Goal: Navigation & Orientation: Find specific page/section

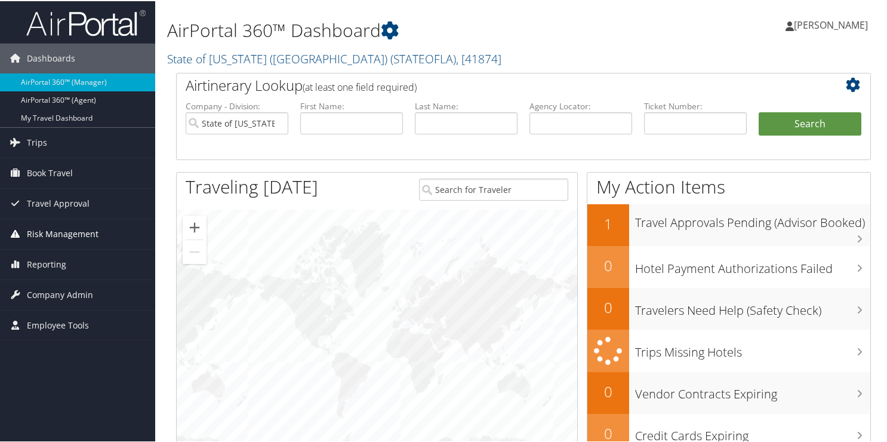
click at [37, 235] on span "Risk Management" at bounding box center [63, 233] width 72 height 30
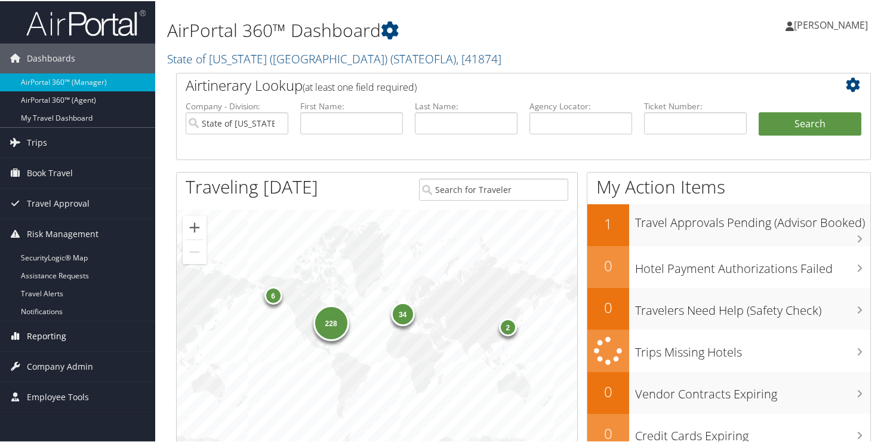
click at [50, 328] on span "Reporting" at bounding box center [46, 335] width 39 height 30
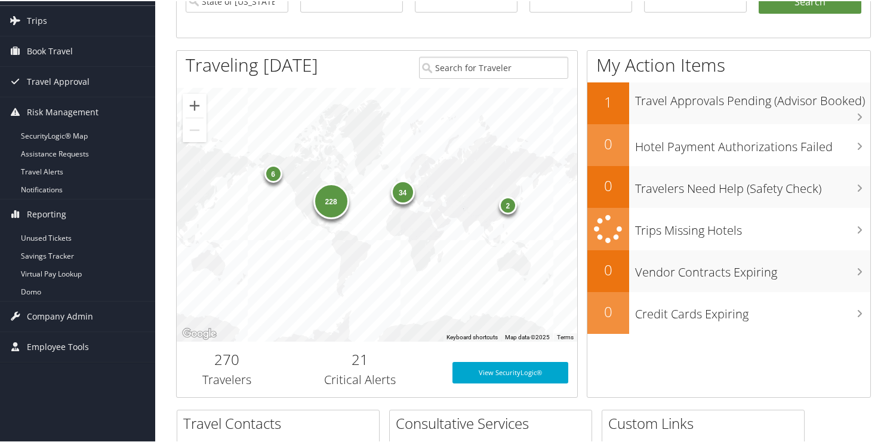
scroll to position [299, 0]
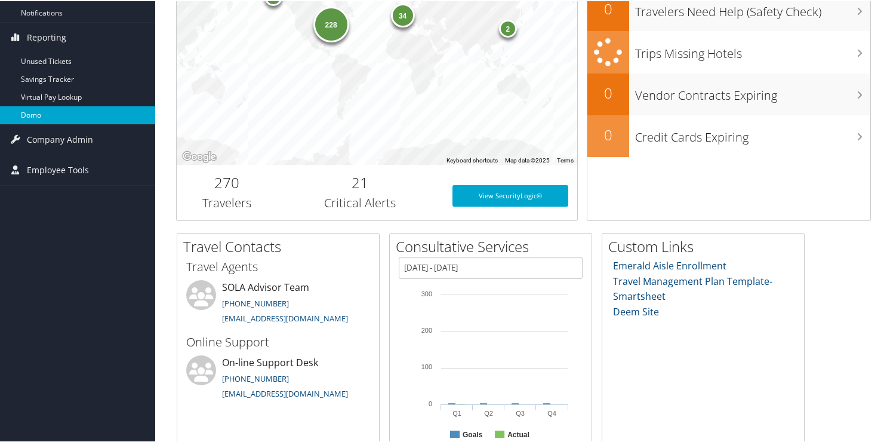
click at [39, 111] on link "Domo" at bounding box center [77, 114] width 155 height 18
